Goal: Task Accomplishment & Management: Use online tool/utility

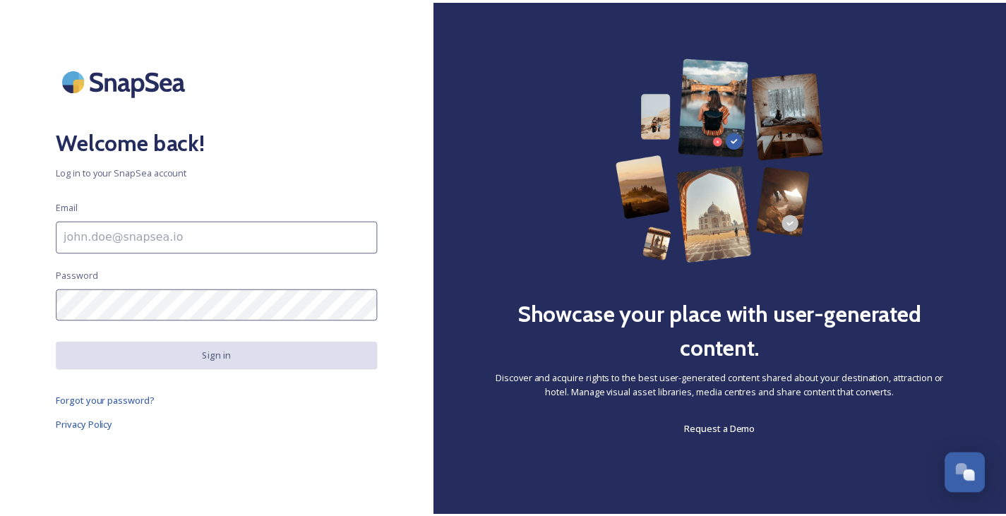
scroll to position [1298, 0]
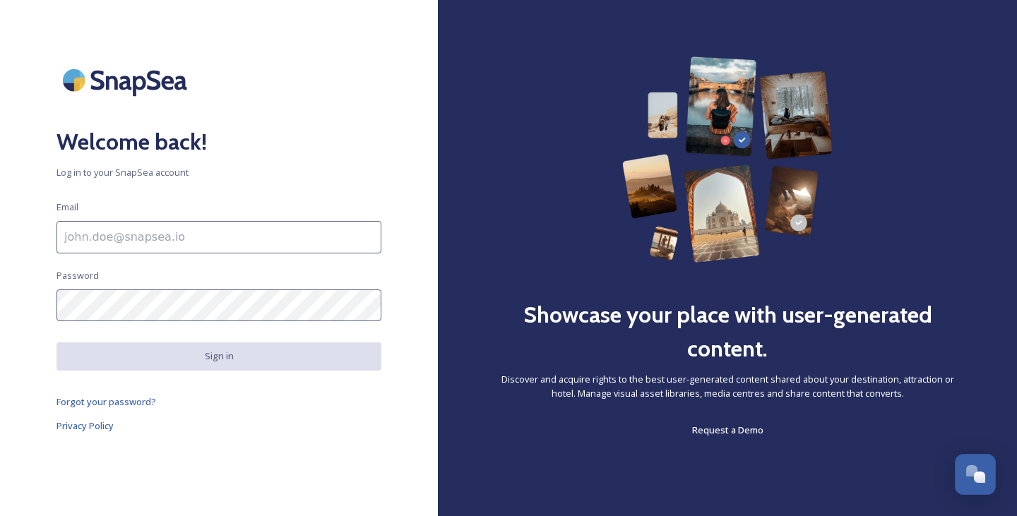
click at [225, 237] on input at bounding box center [219, 237] width 325 height 32
type input "[PERSON_NAME][EMAIL_ADDRESS][DOMAIN_NAME]"
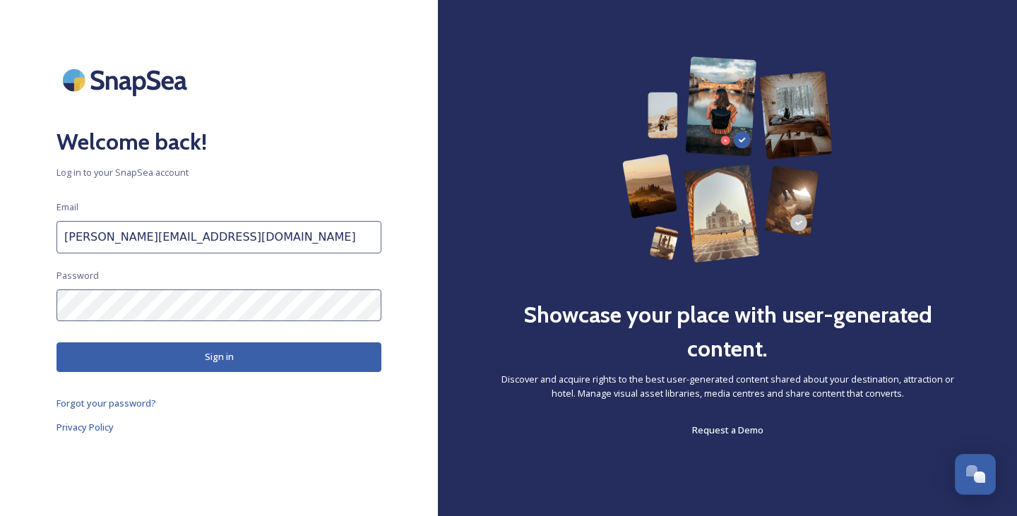
click at [226, 357] on button "Sign in" at bounding box center [219, 357] width 325 height 29
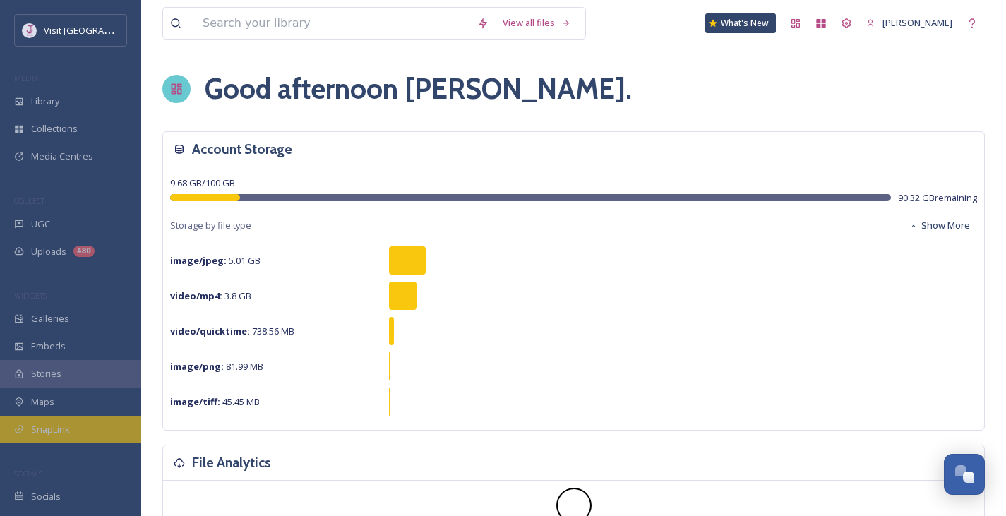
click at [51, 423] on span "SnapLink" at bounding box center [50, 429] width 39 height 13
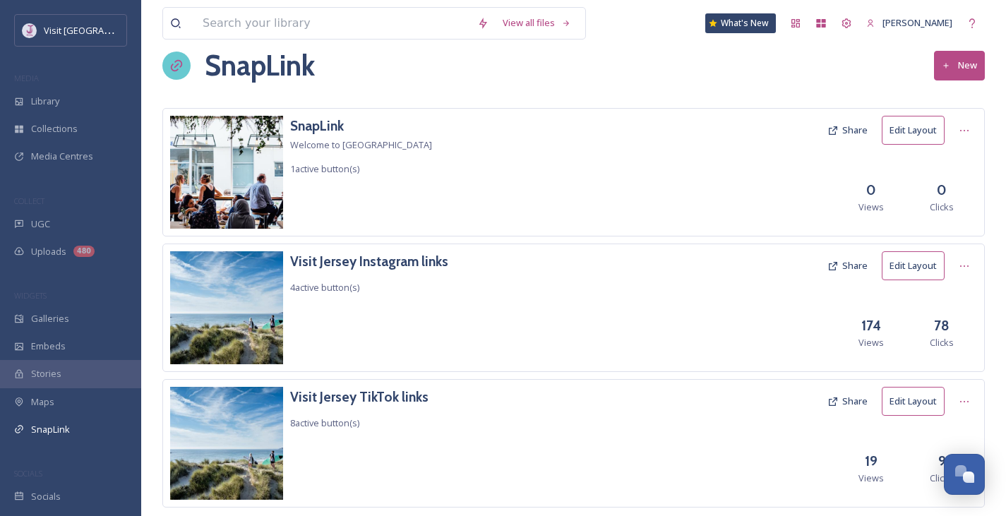
scroll to position [57, 0]
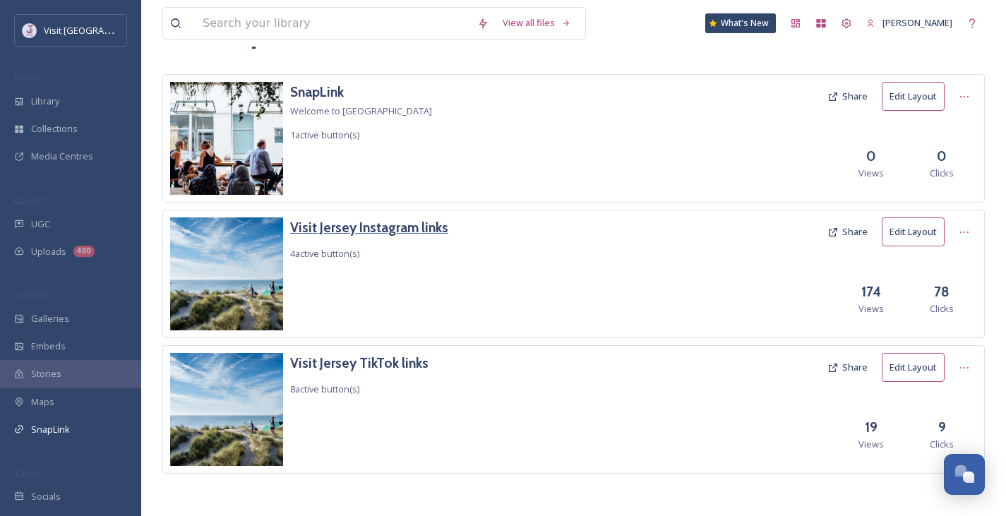
click at [376, 228] on h3 "Visit Jersey Instagram links" at bounding box center [369, 228] width 158 height 20
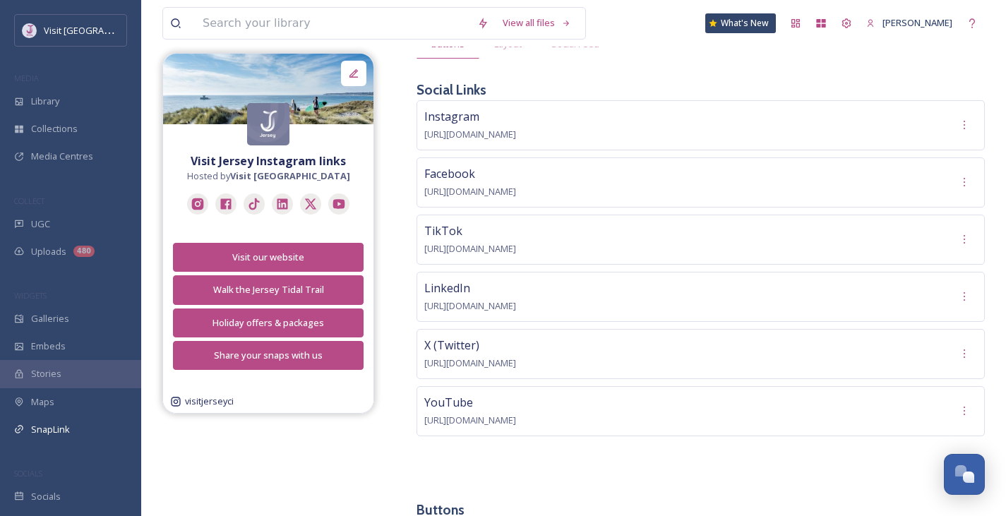
scroll to position [109, 0]
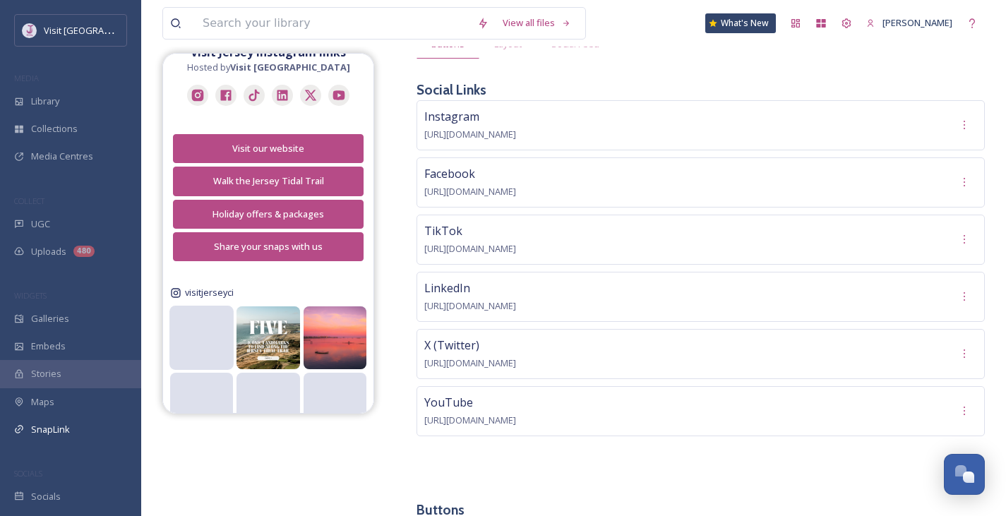
click at [206, 338] on video at bounding box center [202, 338] width 64 height 32
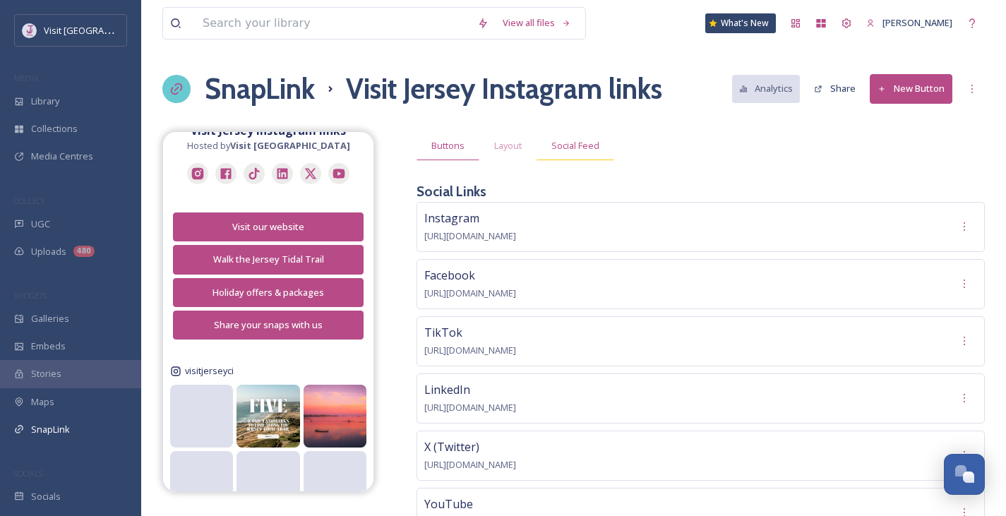
click at [579, 144] on span "Social Feed" at bounding box center [576, 145] width 48 height 13
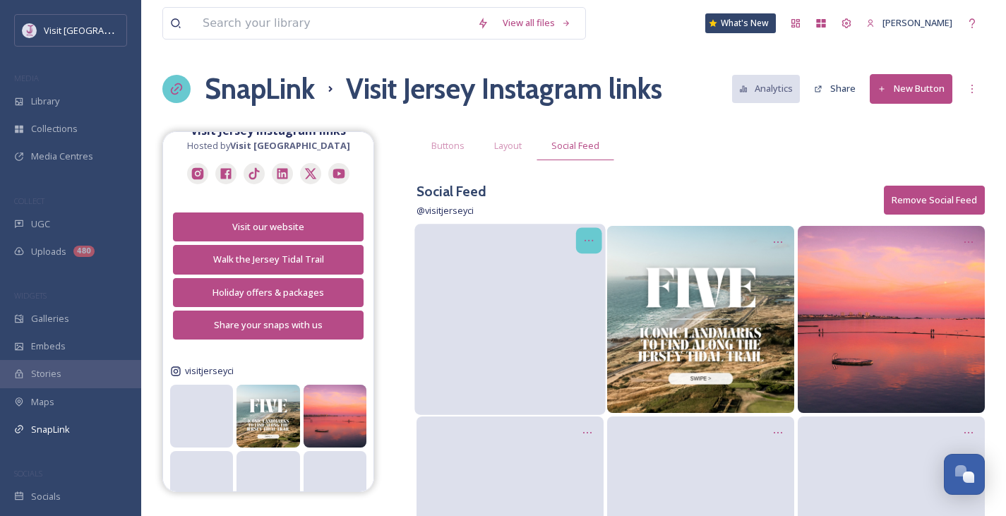
click at [588, 244] on icon at bounding box center [588, 240] width 11 height 11
click at [588, 300] on span "Edit Post" at bounding box center [570, 300] width 37 height 14
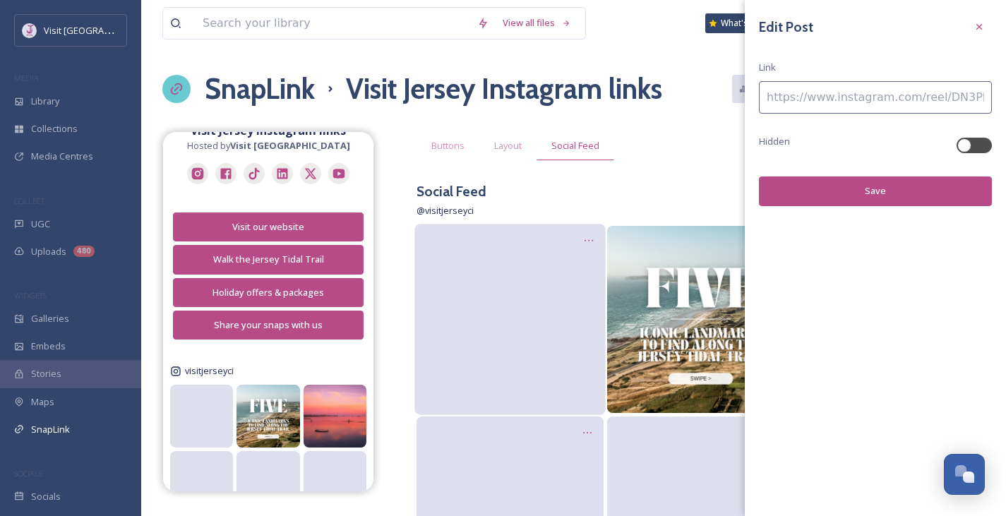
click at [797, 100] on input at bounding box center [875, 97] width 233 height 32
paste input
paste input "[URL][DOMAIN_NAME]"
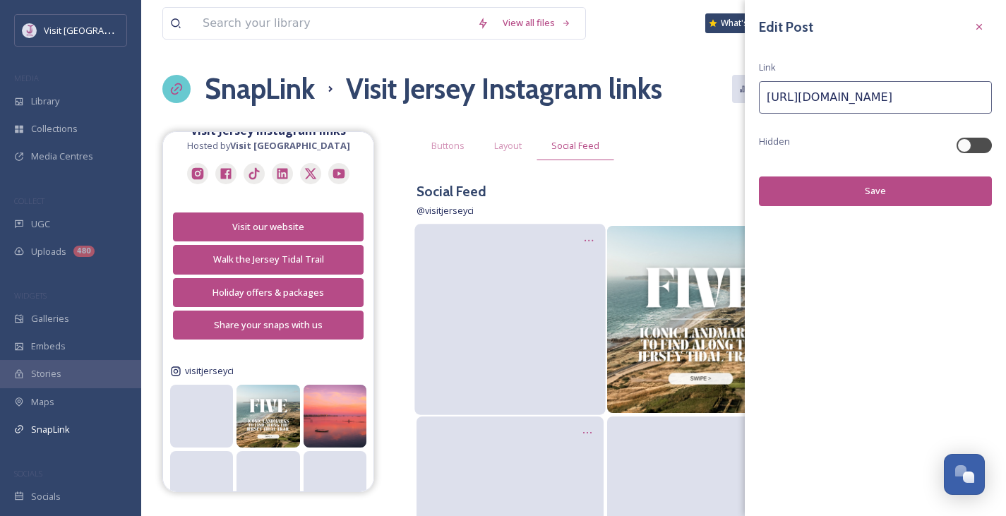
type input "[URL][DOMAIN_NAME]"
click at [857, 186] on button "Save" at bounding box center [875, 191] width 233 height 29
